Goal: Task Accomplishment & Management: Manage account settings

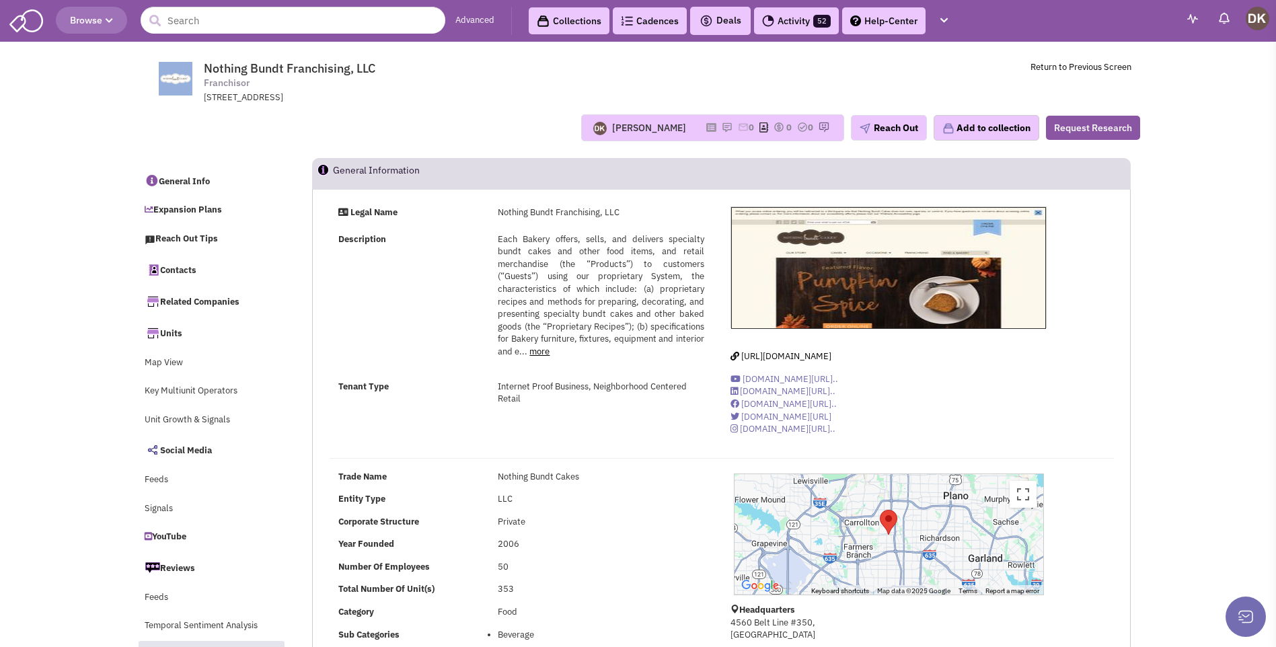
select select
click at [722, 124] on img at bounding box center [727, 127] width 11 height 11
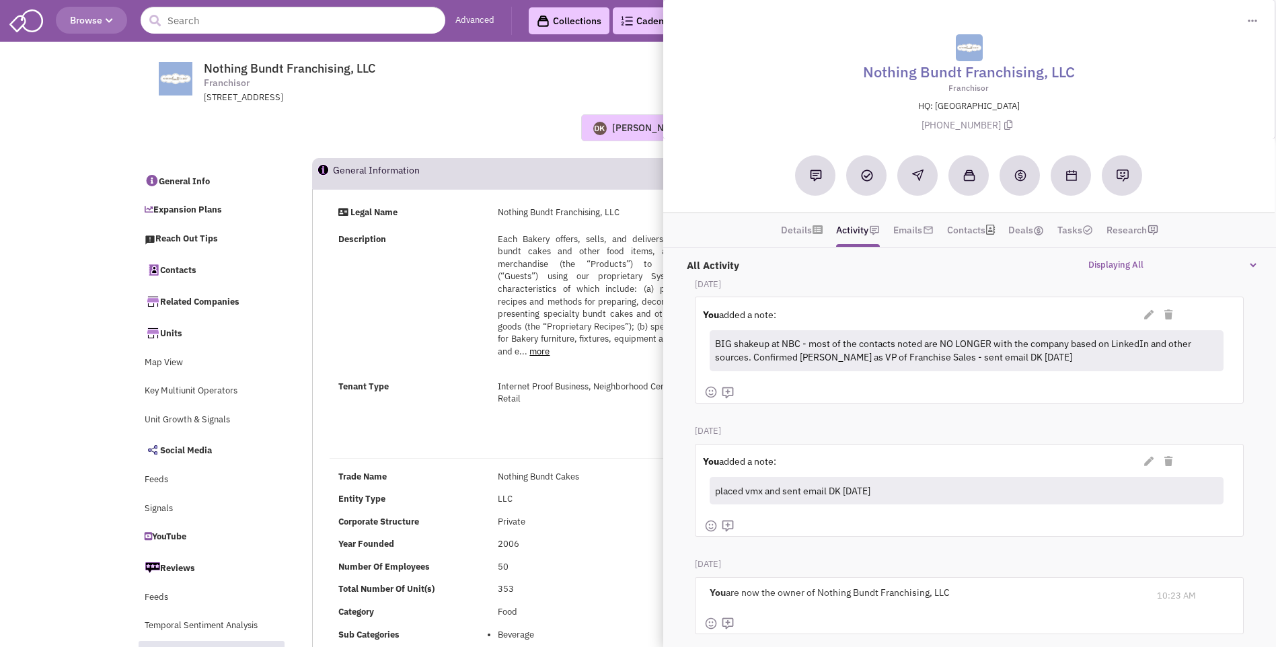
click at [423, 98] on div "[STREET_ADDRESS]" at bounding box center [379, 97] width 351 height 13
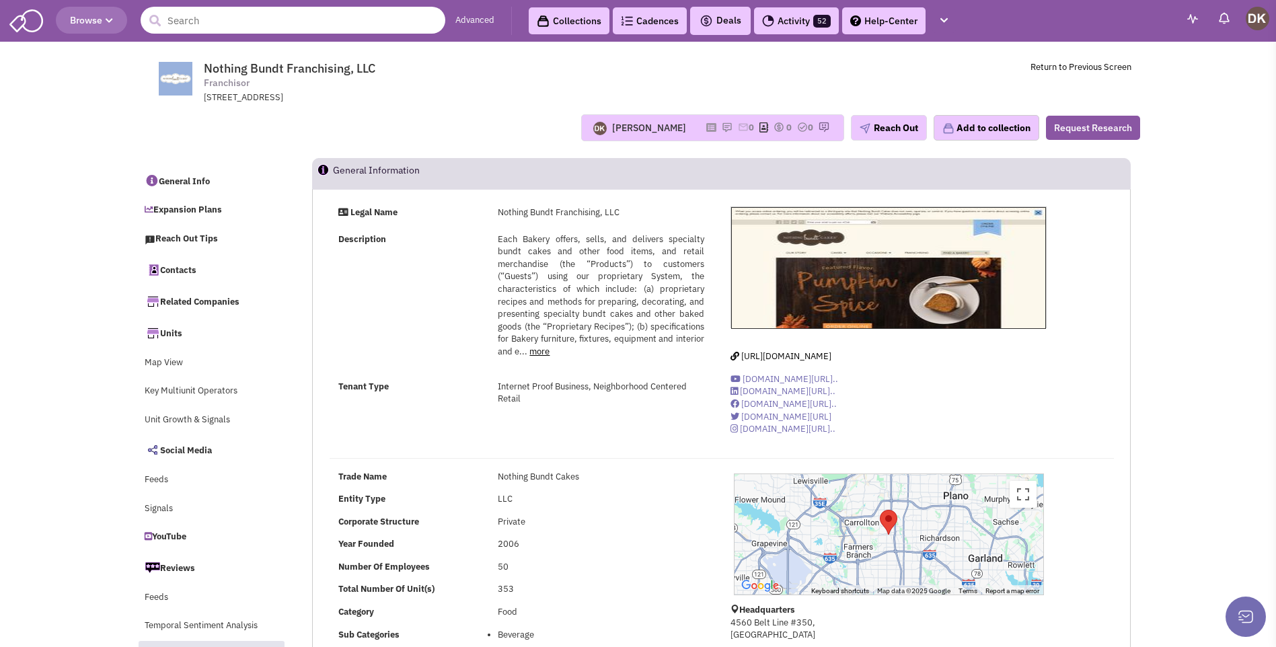
click at [332, 22] on input "text" at bounding box center [293, 20] width 305 height 27
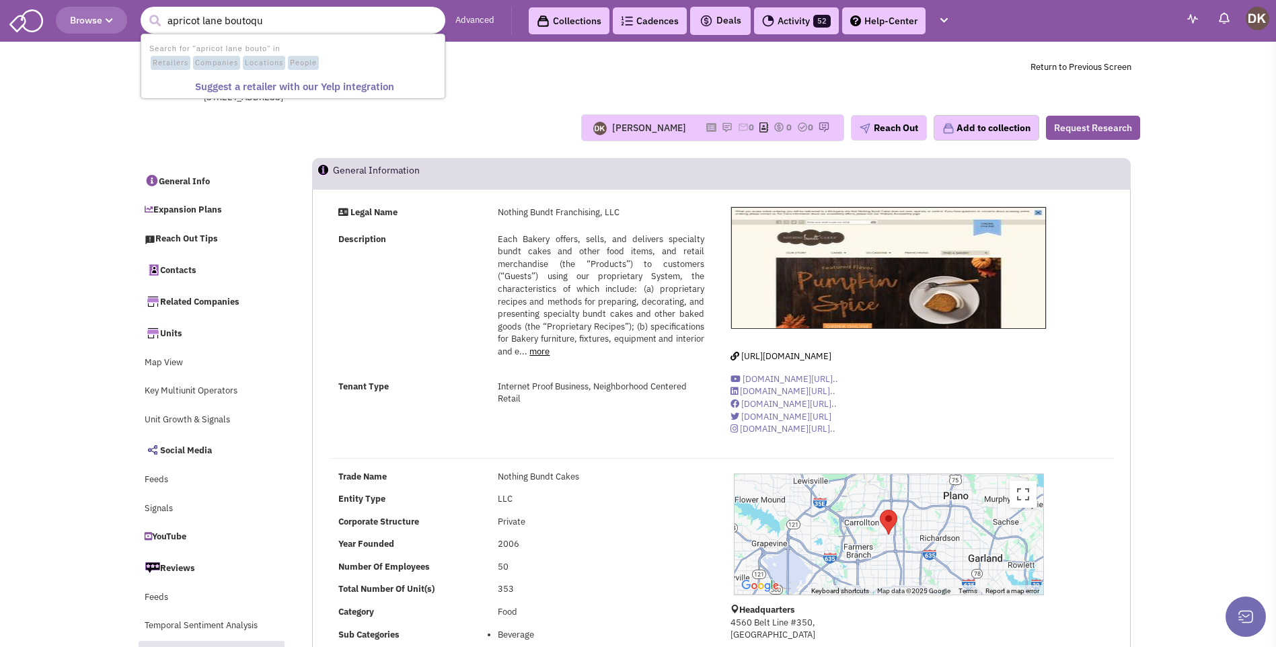
type input "apricot lane boutoque"
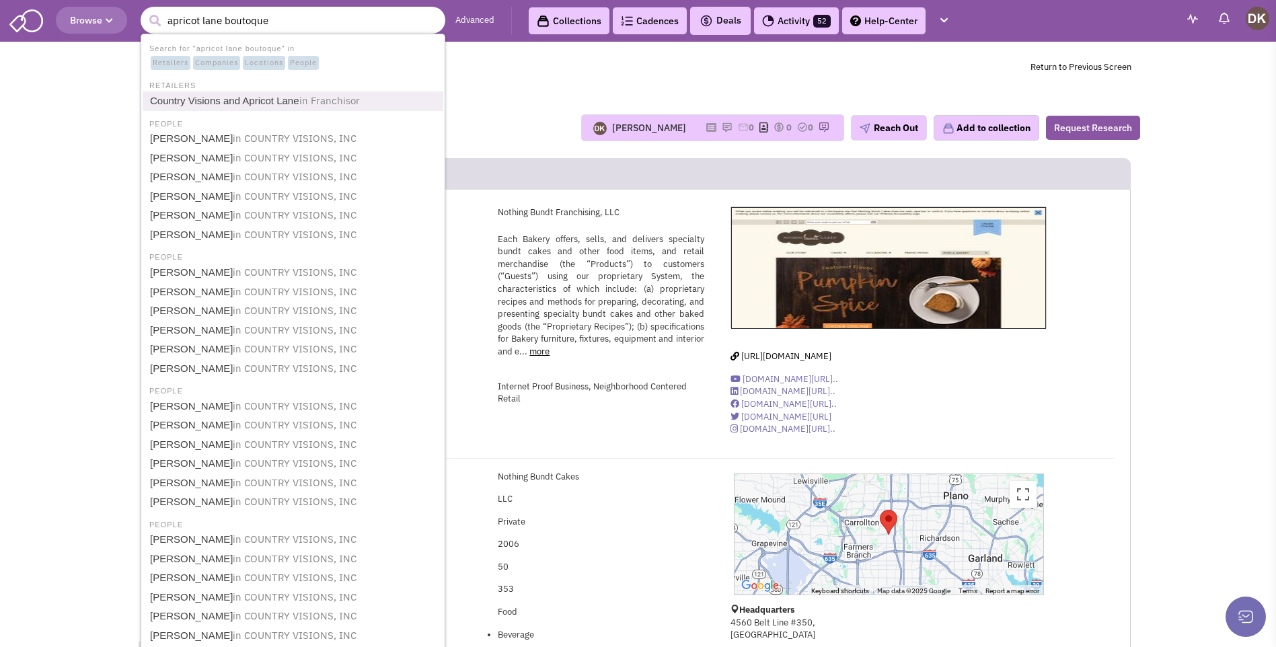
click at [258, 104] on link "Country Visions and Apricot Lane in [GEOGRAPHIC_DATA]" at bounding box center [294, 101] width 297 height 18
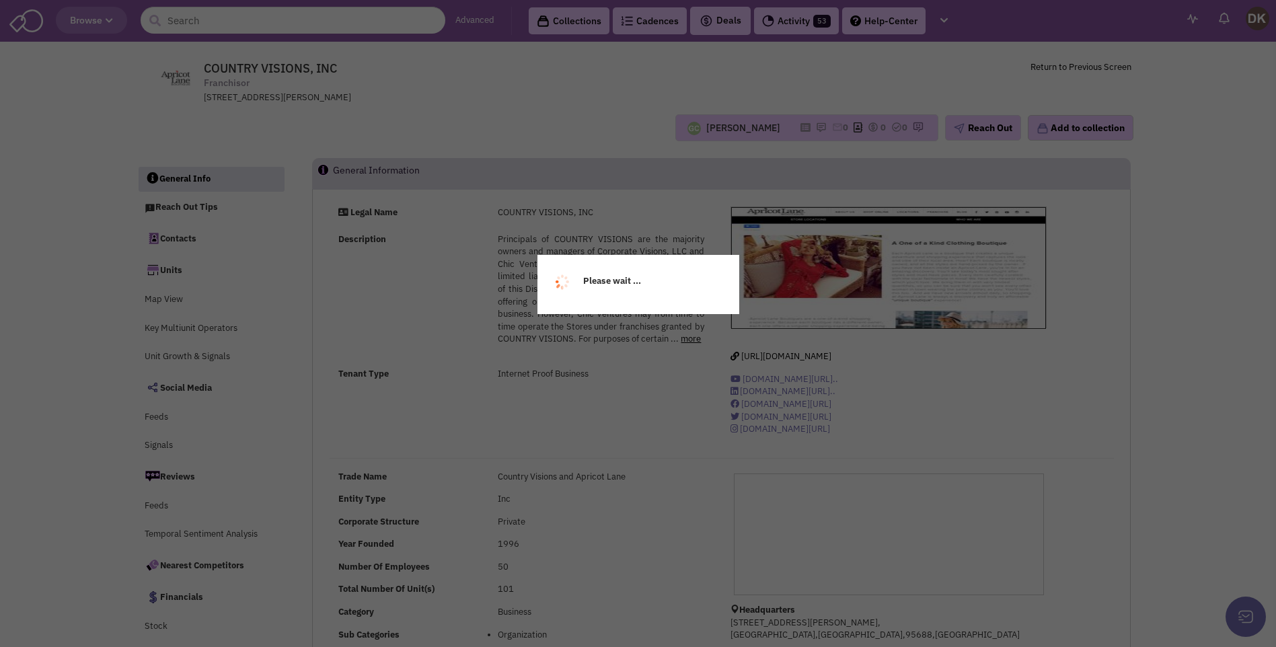
select select
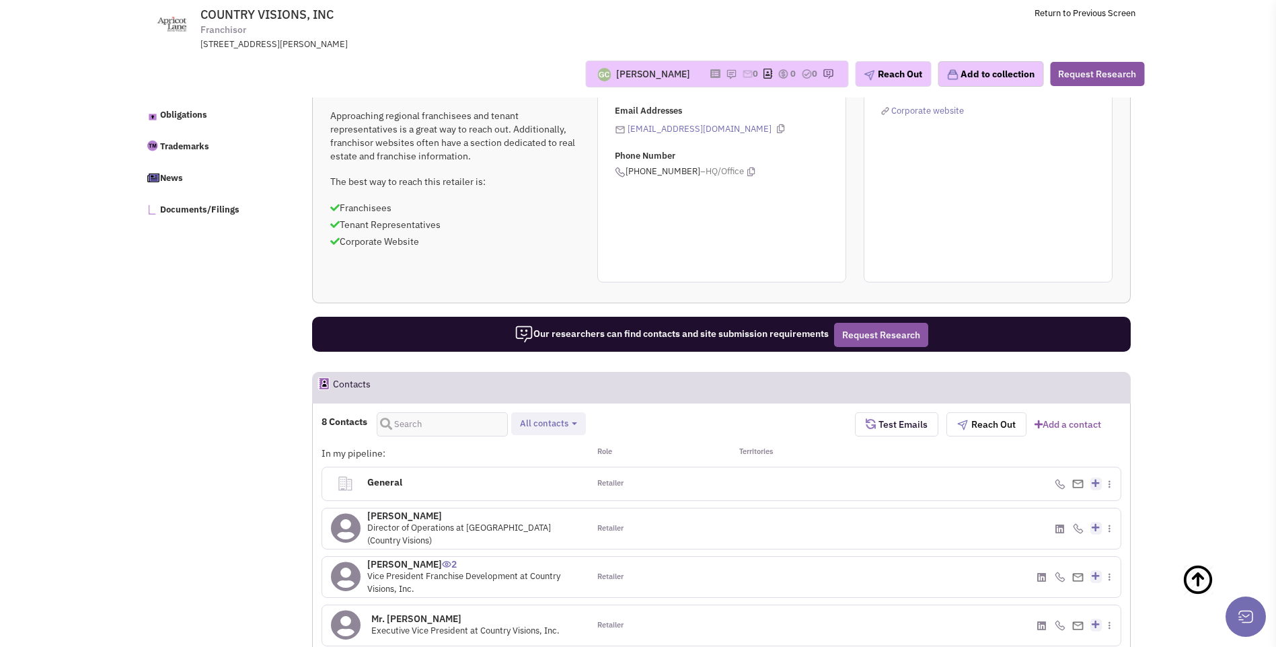
scroll to position [674, 0]
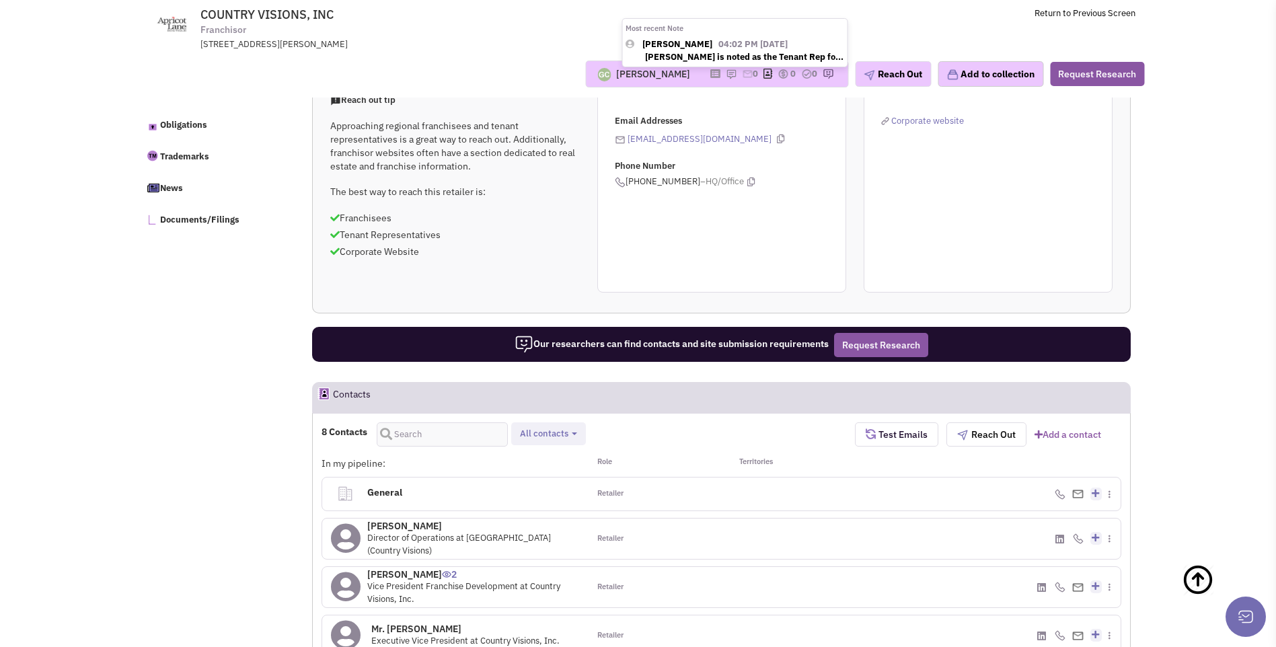
click at [726, 74] on img at bounding box center [731, 74] width 11 height 11
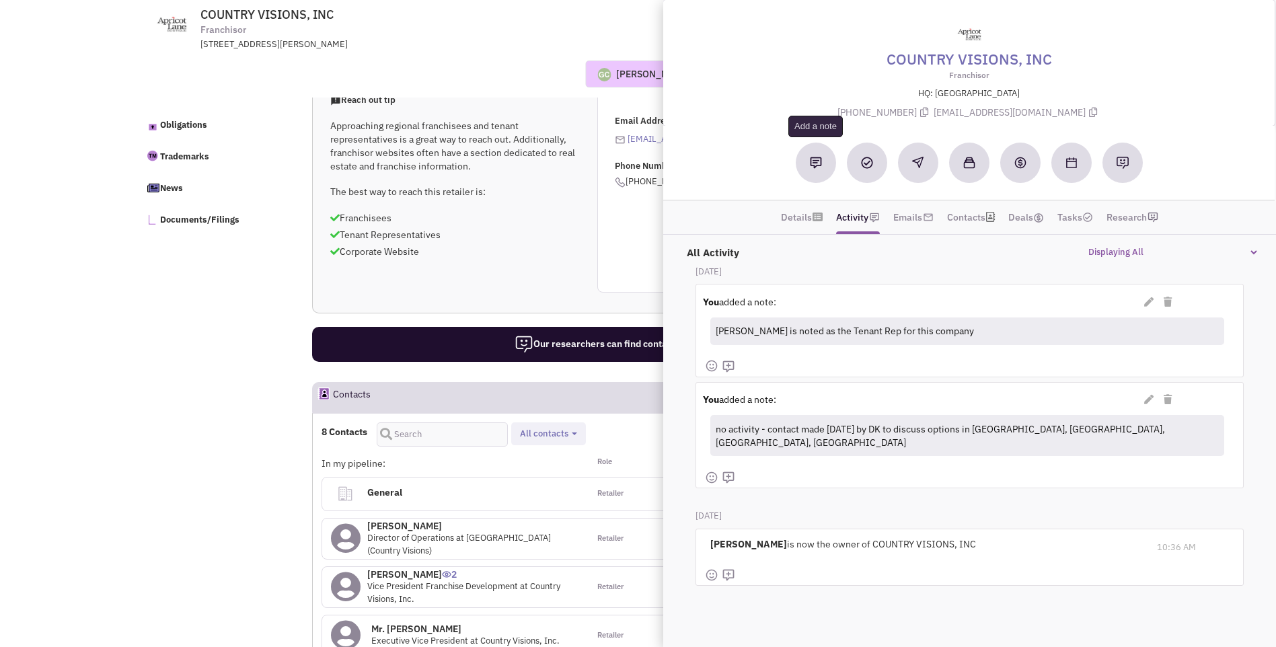
click at [813, 169] on button at bounding box center [816, 163] width 40 height 40
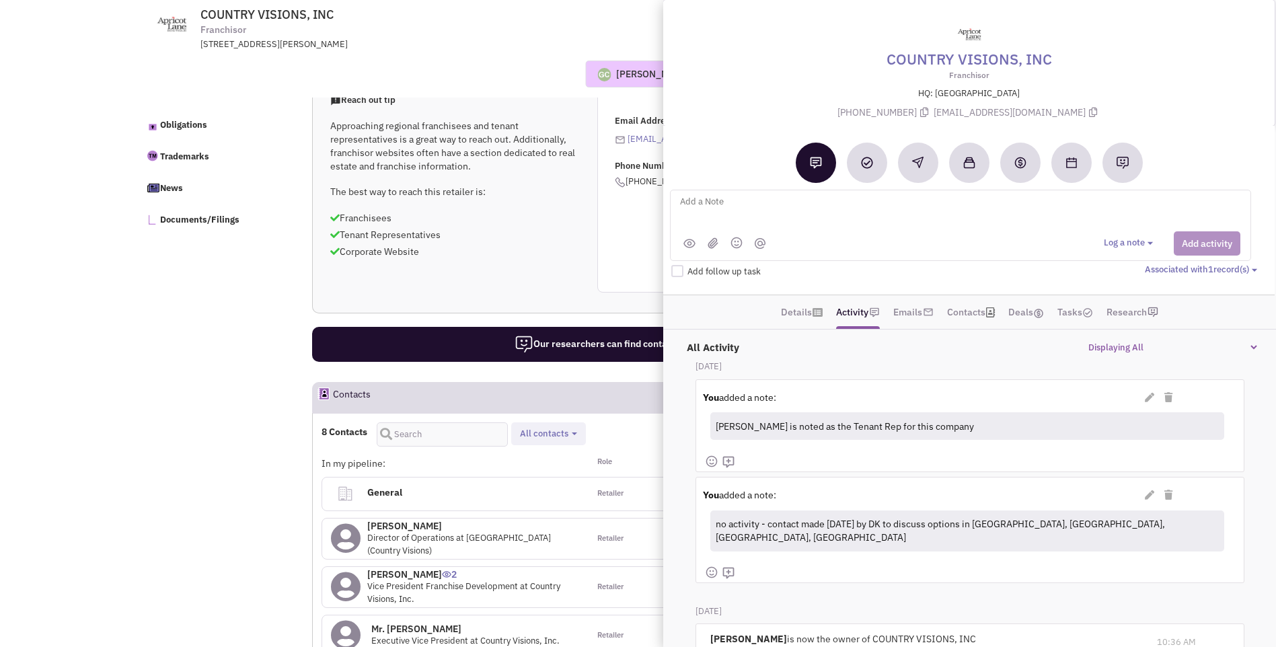
click at [721, 208] on textarea at bounding box center [845, 212] width 333 height 37
type textarea "sent text to Shary - has she been in contact with their Rep re: BTC * Butlers -…"
click at [1209, 240] on button "Add activity" at bounding box center [1206, 243] width 67 height 24
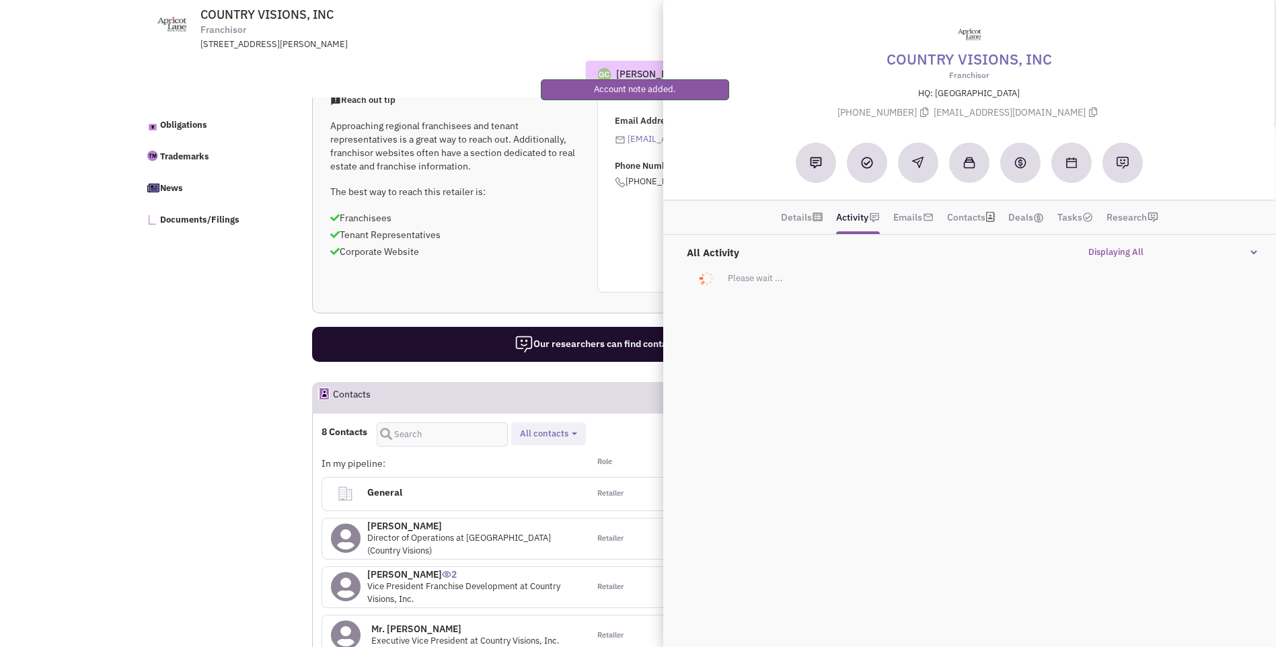
click at [509, 264] on div "Reach out tip Approaching regional franchisees and tenant representatives is a …" at bounding box center [721, 187] width 817 height 212
